Goal: Information Seeking & Learning: Stay updated

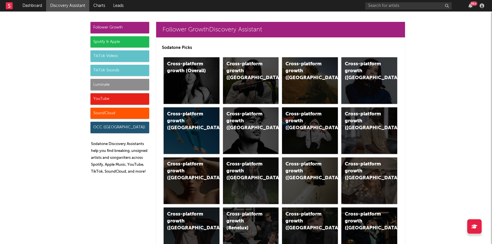
click at [103, 86] on div "Luminate" at bounding box center [120, 85] width 59 height 12
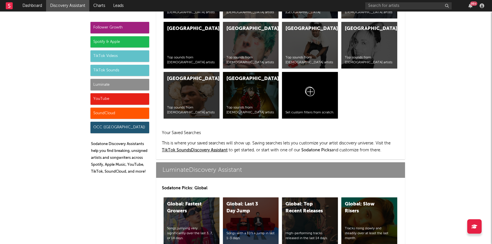
scroll to position [2559, 0]
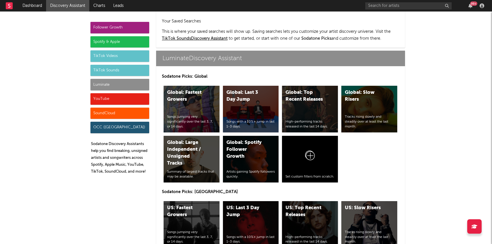
click at [317, 205] on div "US: Top Recent Releases" at bounding box center [305, 212] width 39 height 14
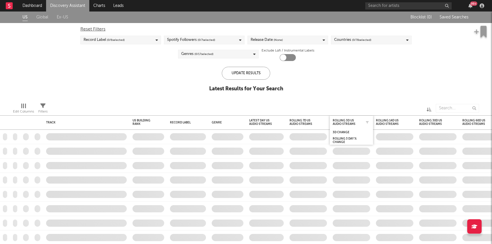
checkbox input "true"
